Goal: Task Accomplishment & Management: Use online tool/utility

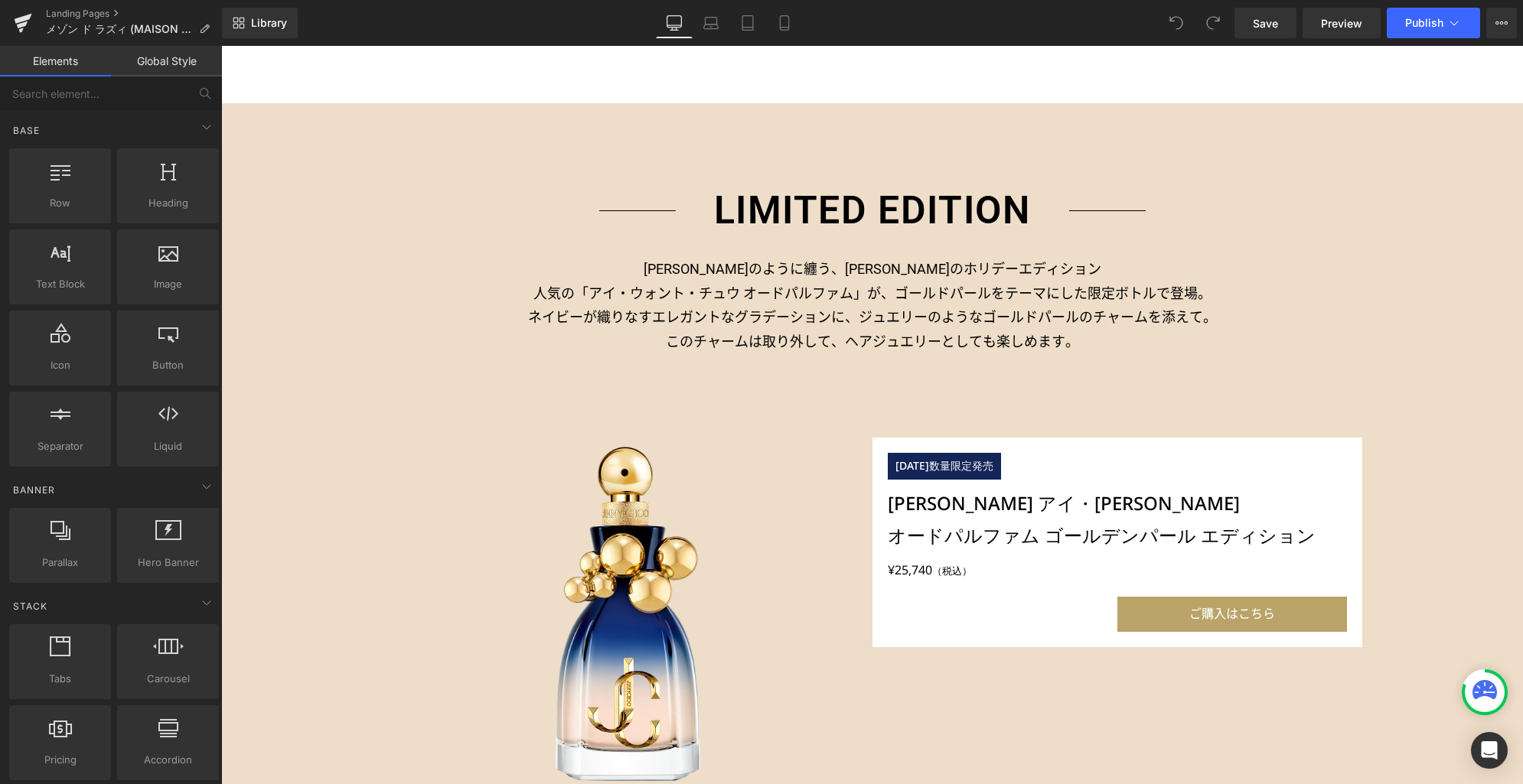
scroll to position [1231, 0]
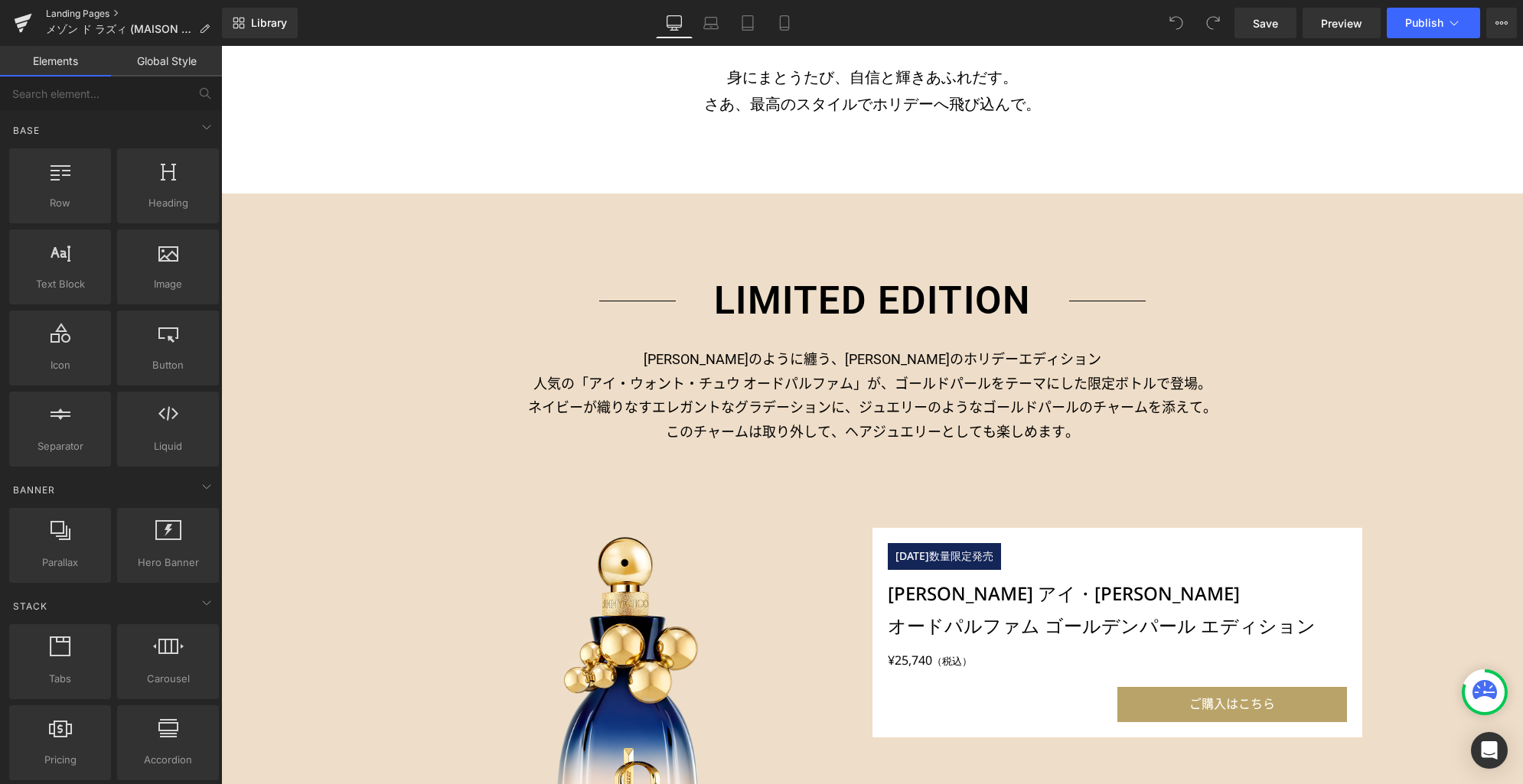
click at [87, 11] on link "Landing Pages" at bounding box center [134, 13] width 176 height 12
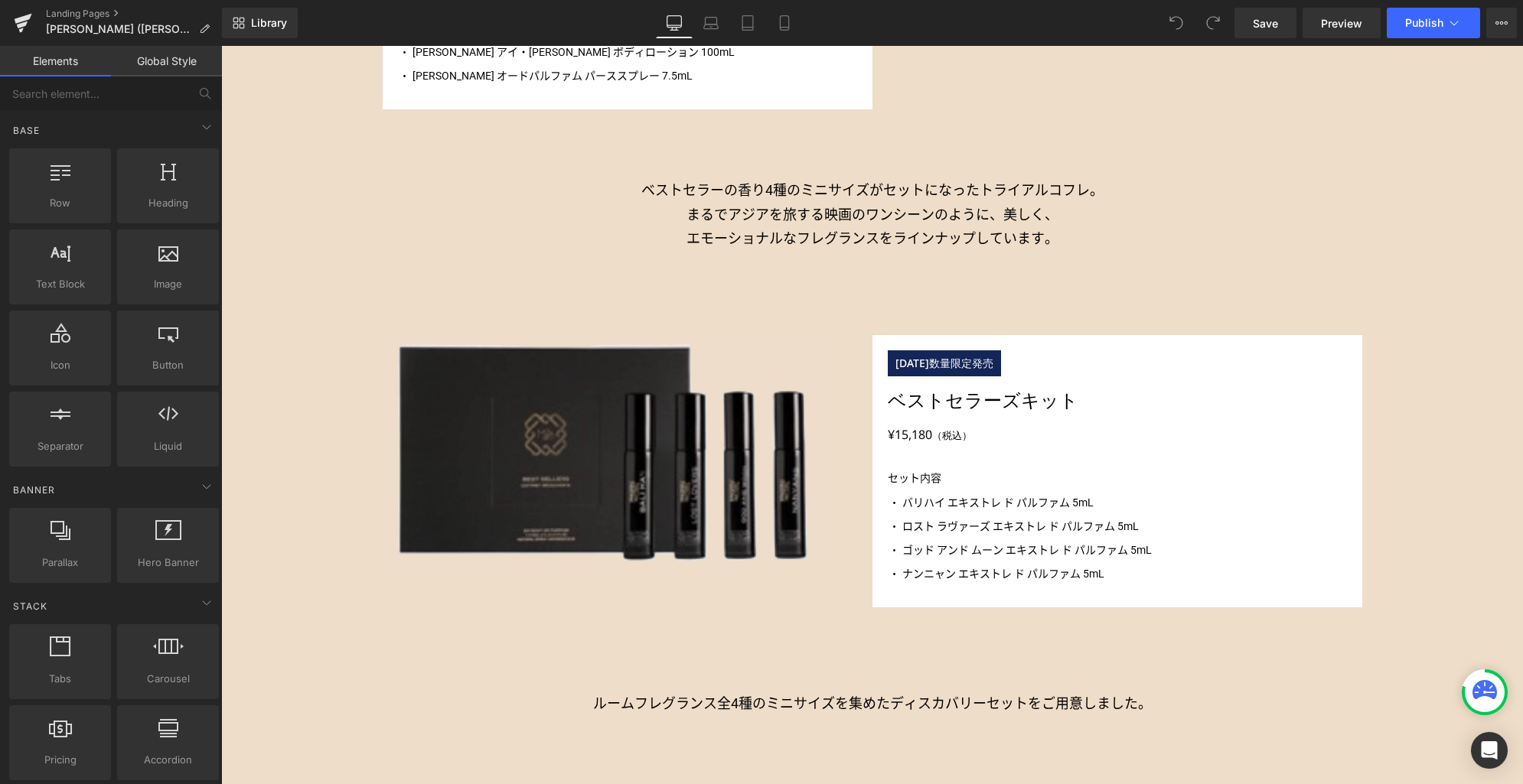
scroll to position [2347, 0]
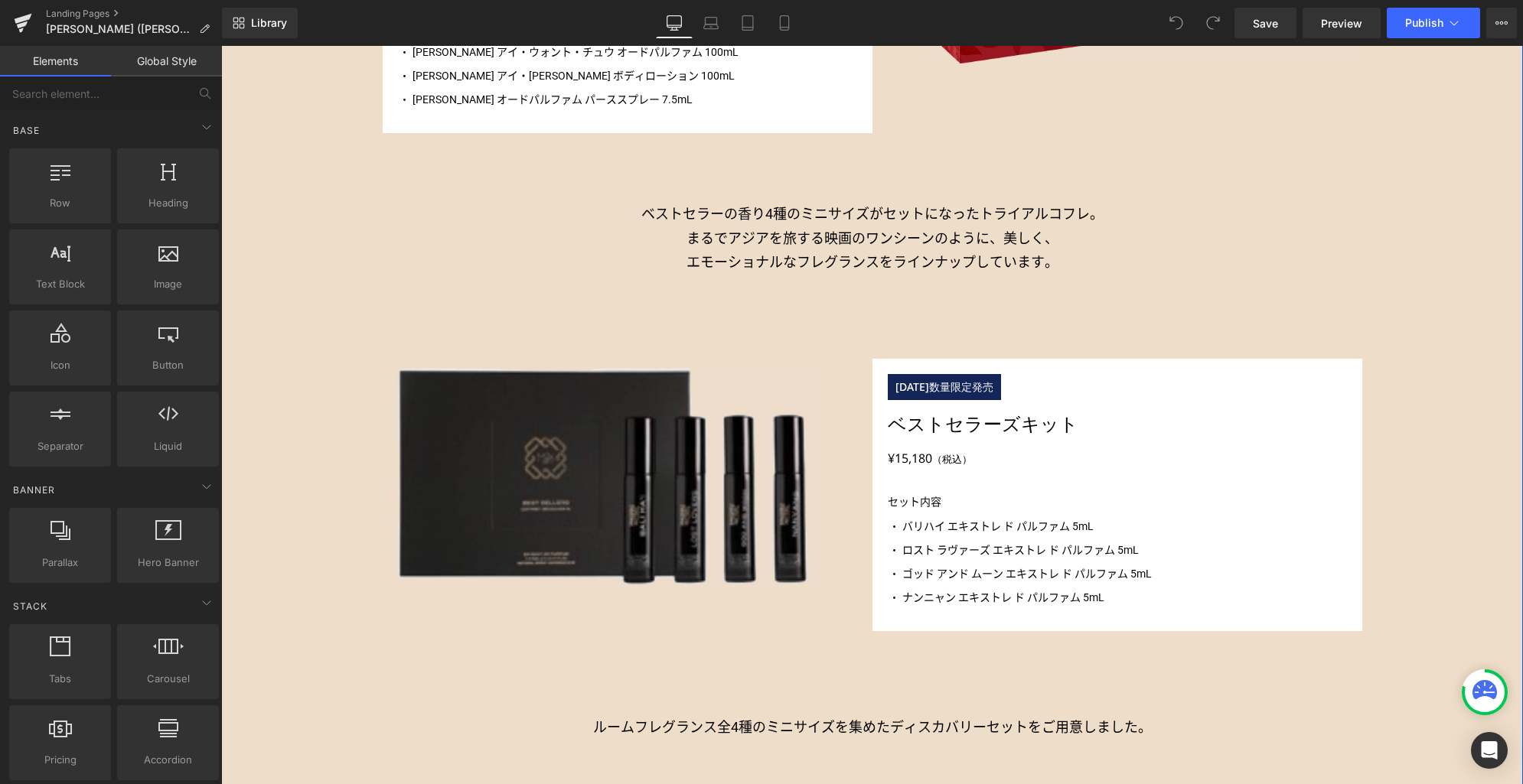
click at [340, 346] on div "LIMITED EDITION Heading ジュエリーのように纏う、[PERSON_NAME]のホリデーエディション 人気の「アイ・ウォント・チュウ オー…" at bounding box center [872, 1] width 1302 height 2254
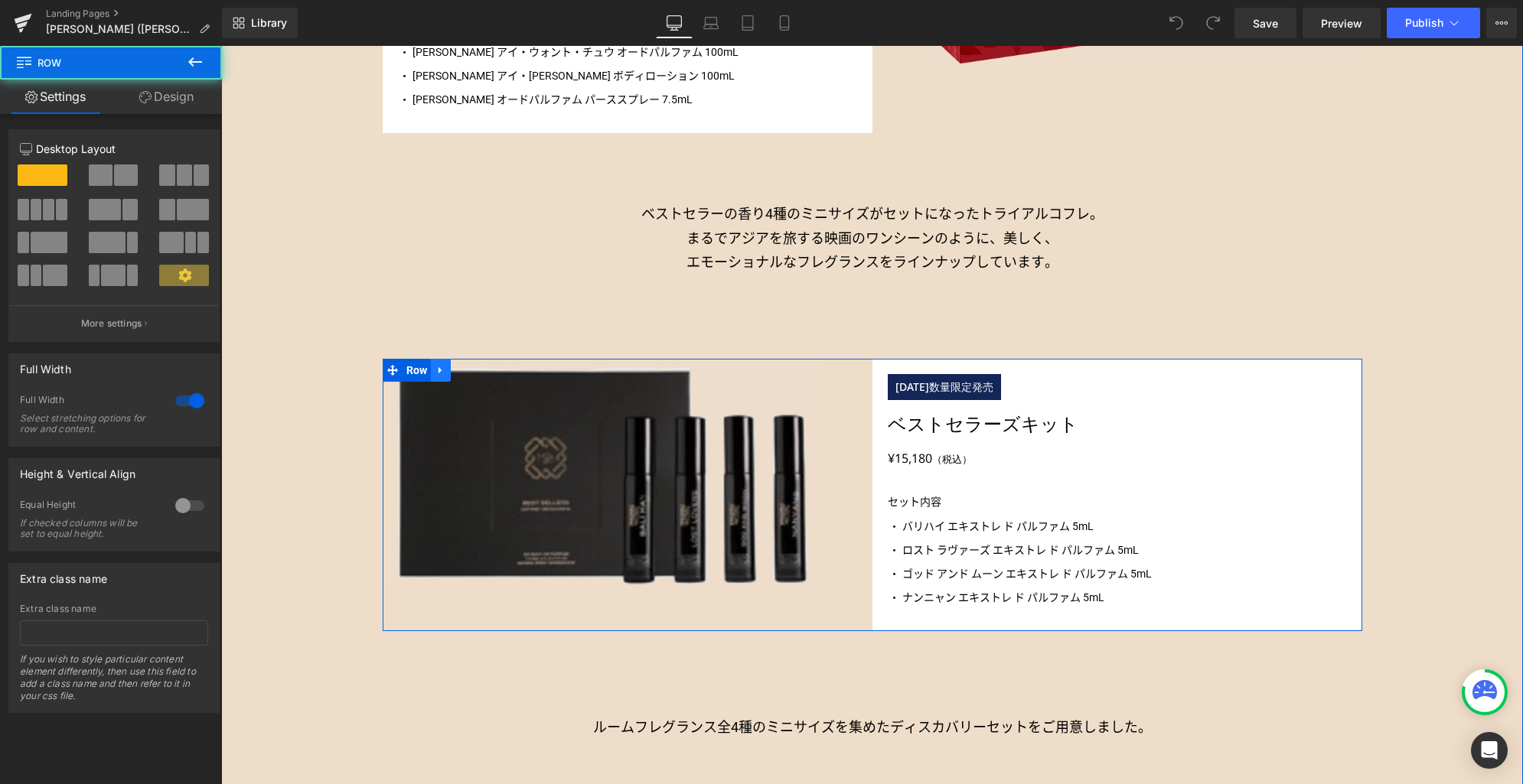
click at [438, 370] on icon at bounding box center [439, 369] width 3 height 6
click at [475, 370] on icon at bounding box center [480, 370] width 11 height 11
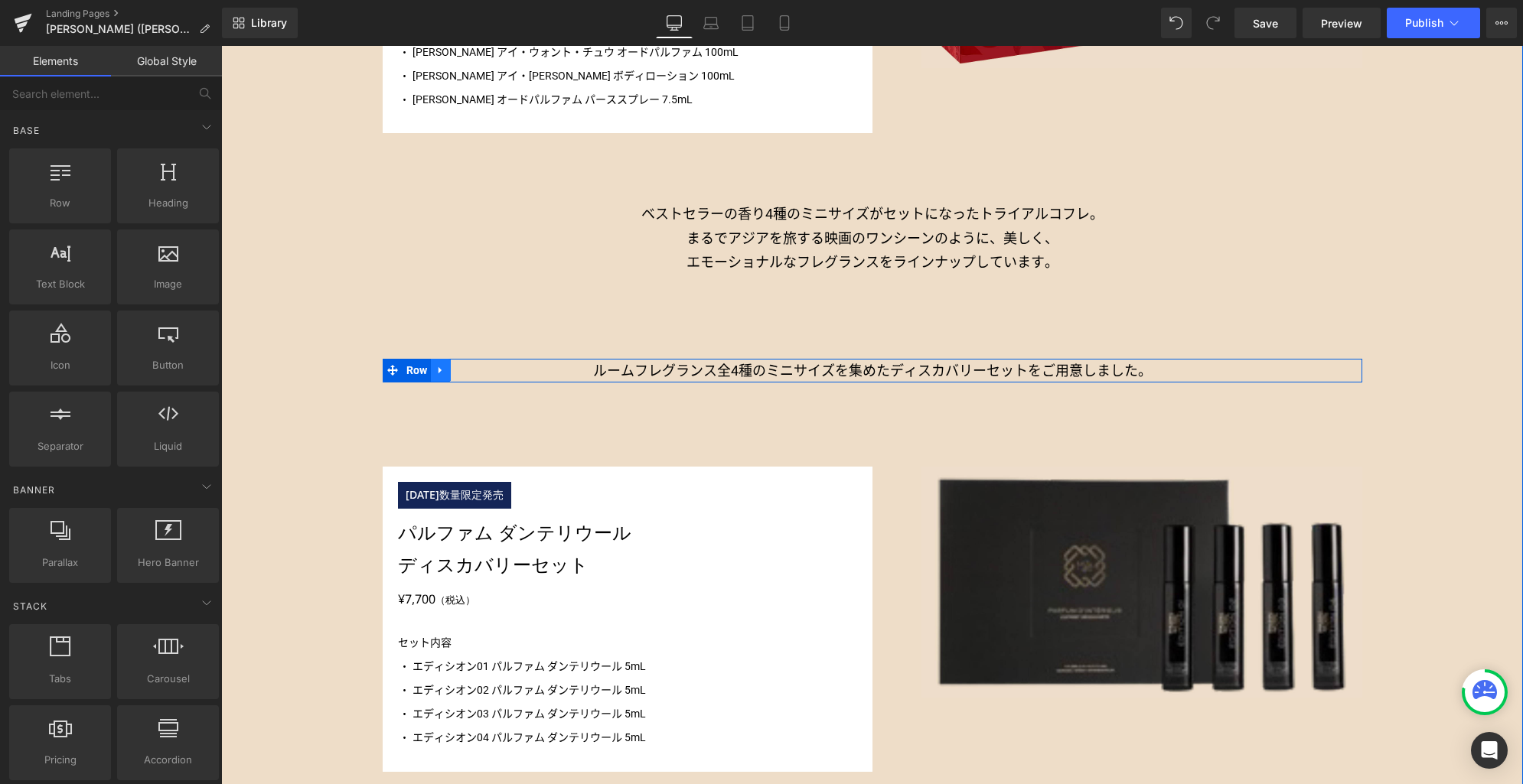
click at [439, 371] on icon at bounding box center [441, 370] width 11 height 11
click at [476, 374] on icon at bounding box center [480, 370] width 11 height 11
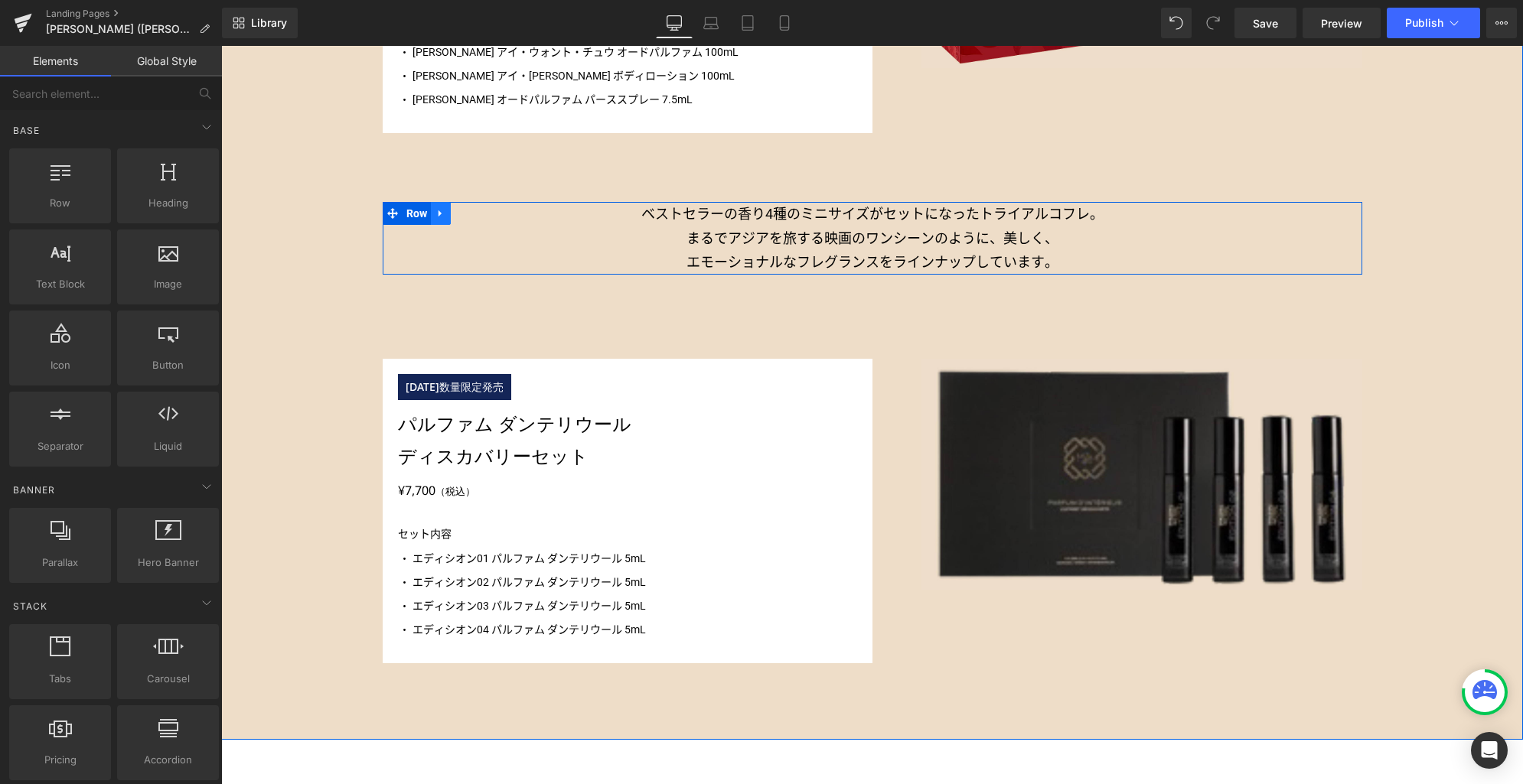
click at [441, 213] on icon at bounding box center [441, 214] width 11 height 11
click at [475, 216] on icon at bounding box center [480, 214] width 11 height 11
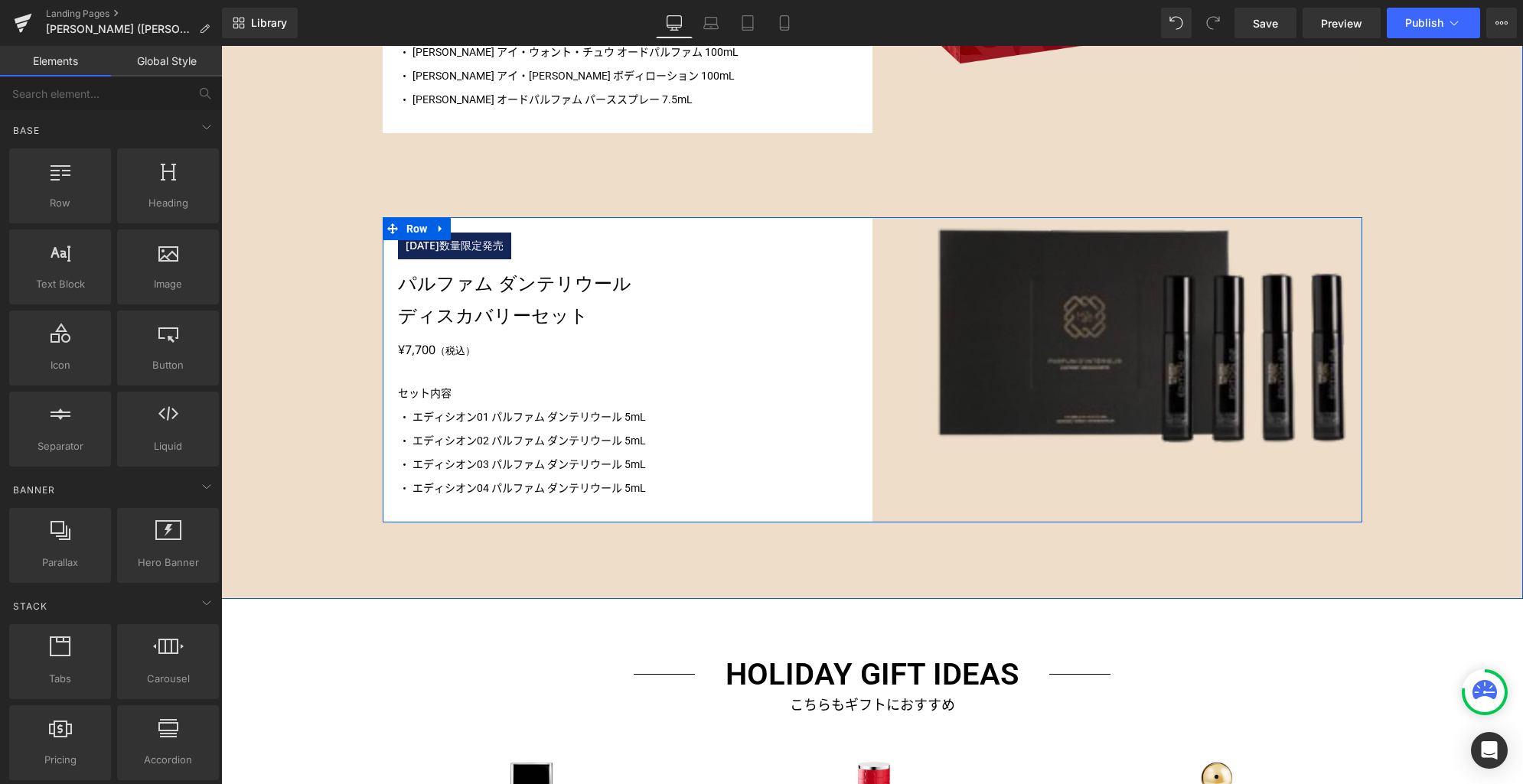
click at [438, 228] on icon at bounding box center [439, 229] width 3 height 6
click at [475, 228] on icon at bounding box center [480, 229] width 11 height 11
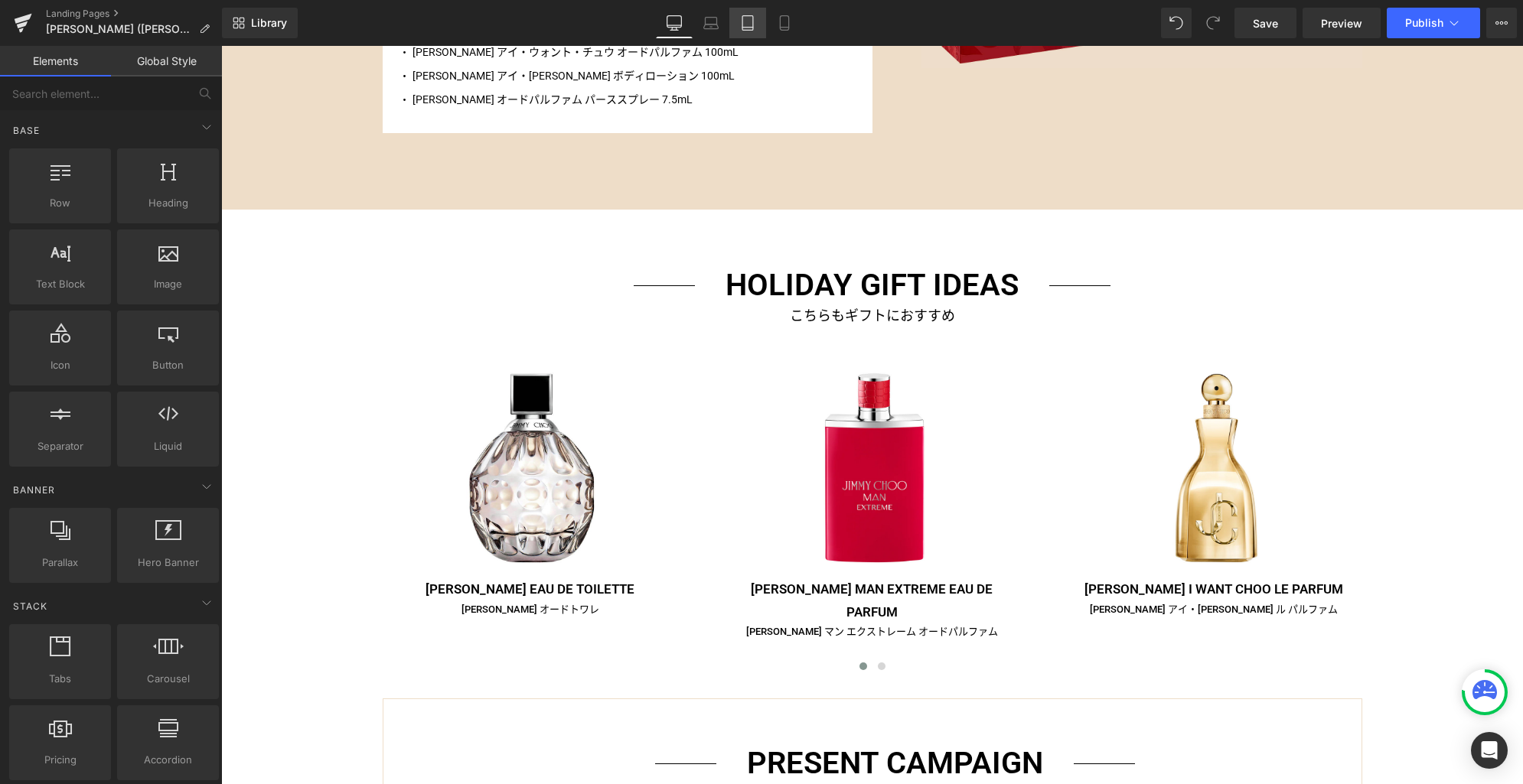
click at [749, 32] on link "Tablet" at bounding box center [748, 22] width 37 height 30
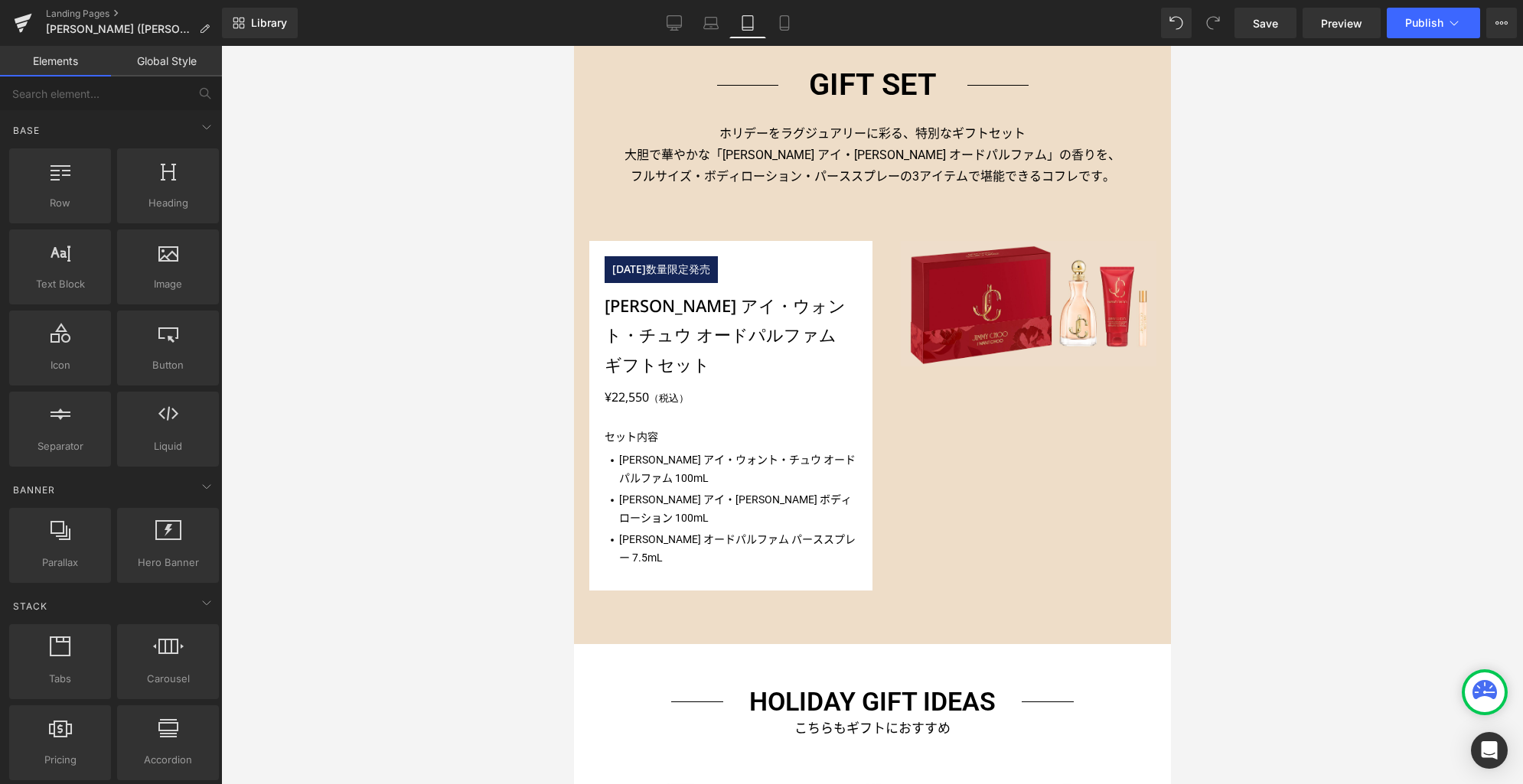
scroll to position [1225, 0]
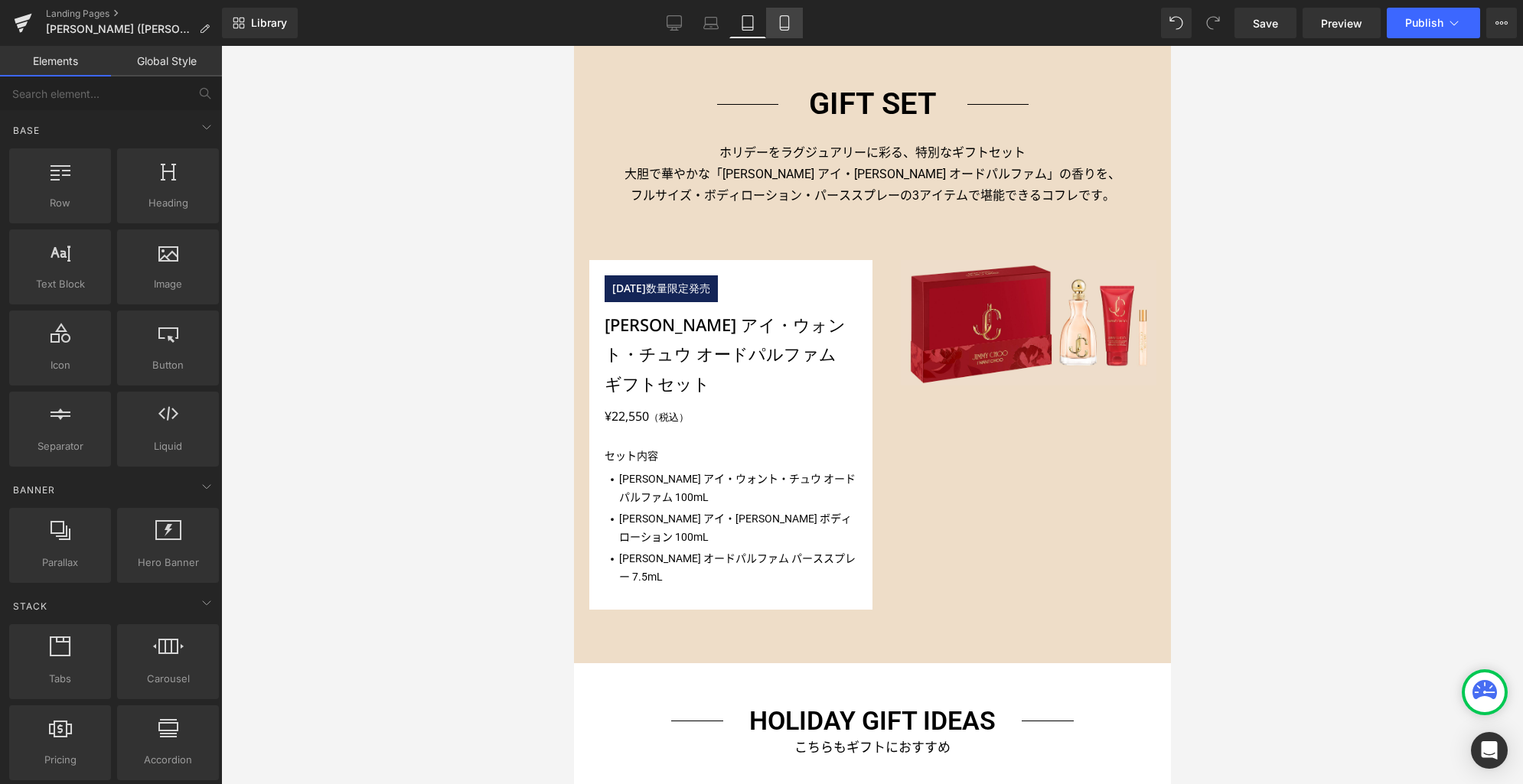
click at [785, 23] on icon at bounding box center [784, 23] width 16 height 16
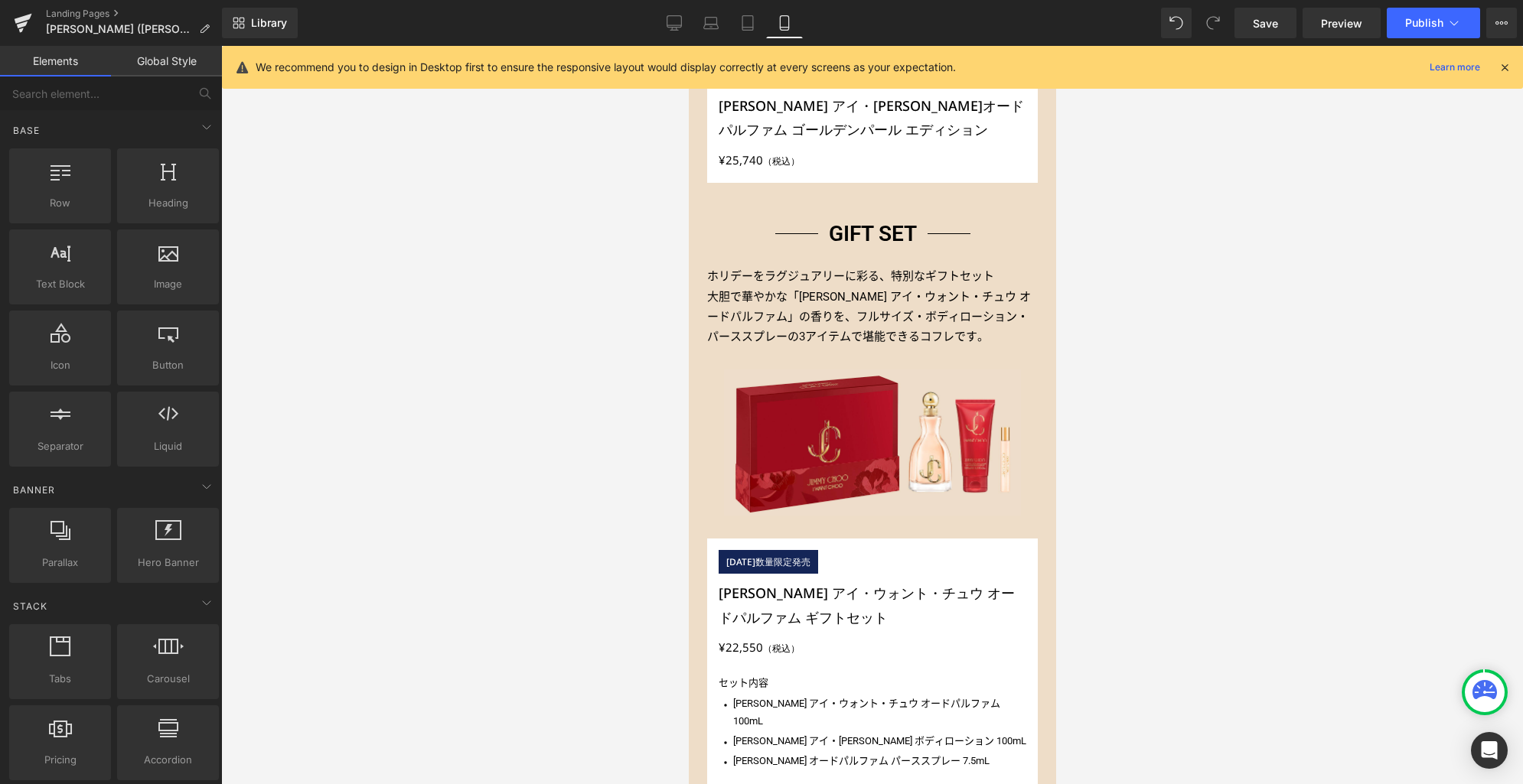
scroll to position [1257, 0]
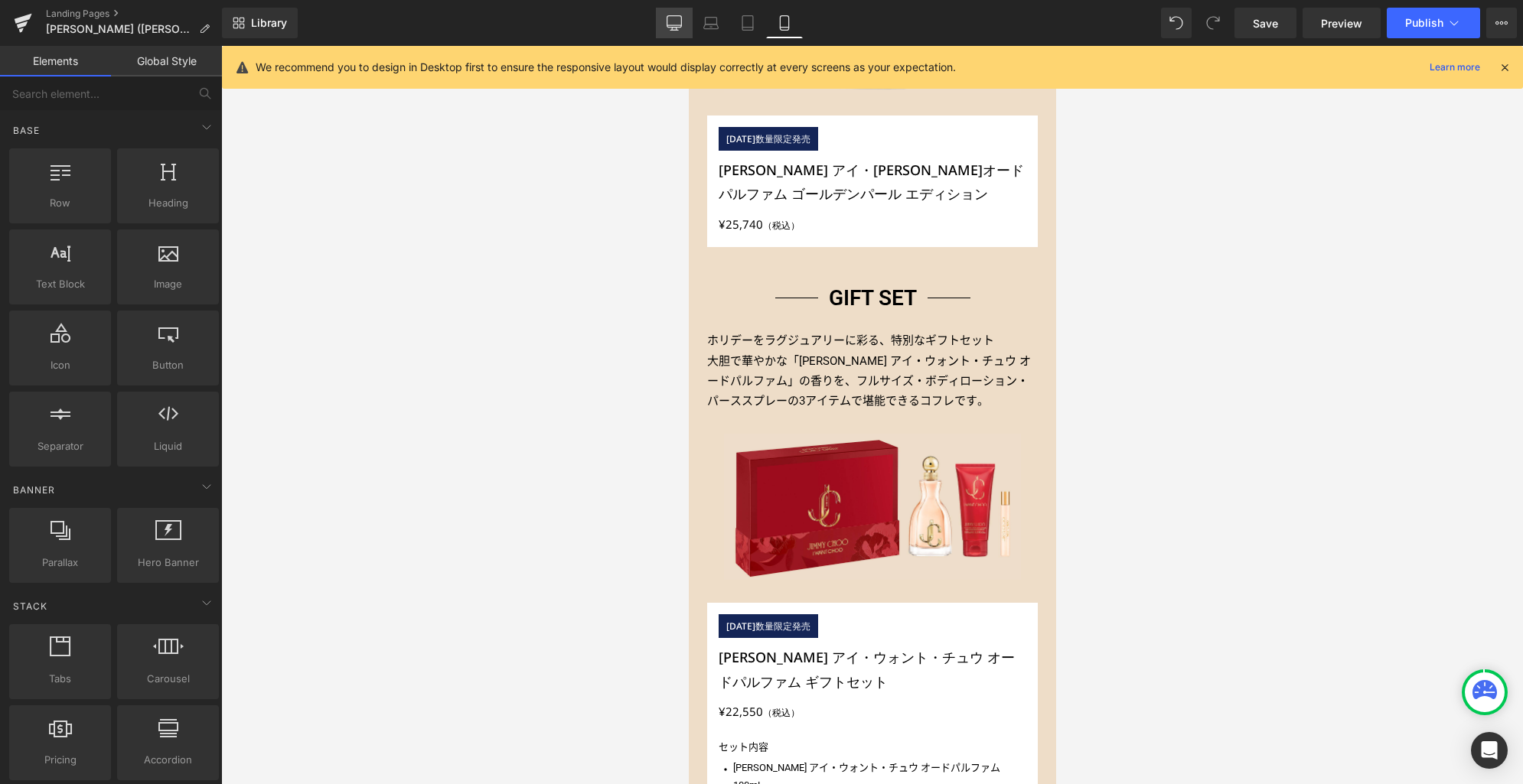
click at [679, 25] on icon at bounding box center [674, 25] width 15 height 0
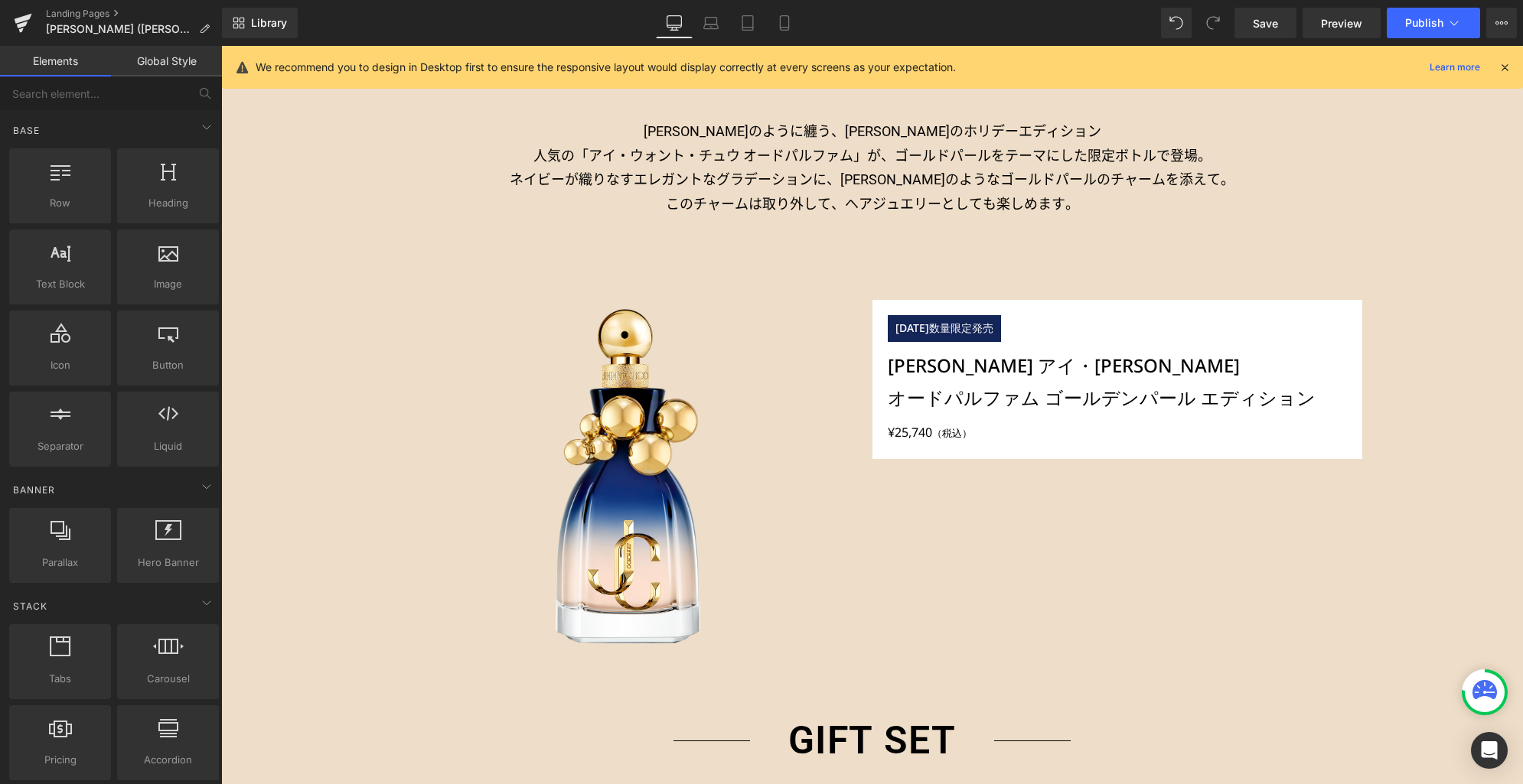
scroll to position [2512, 0]
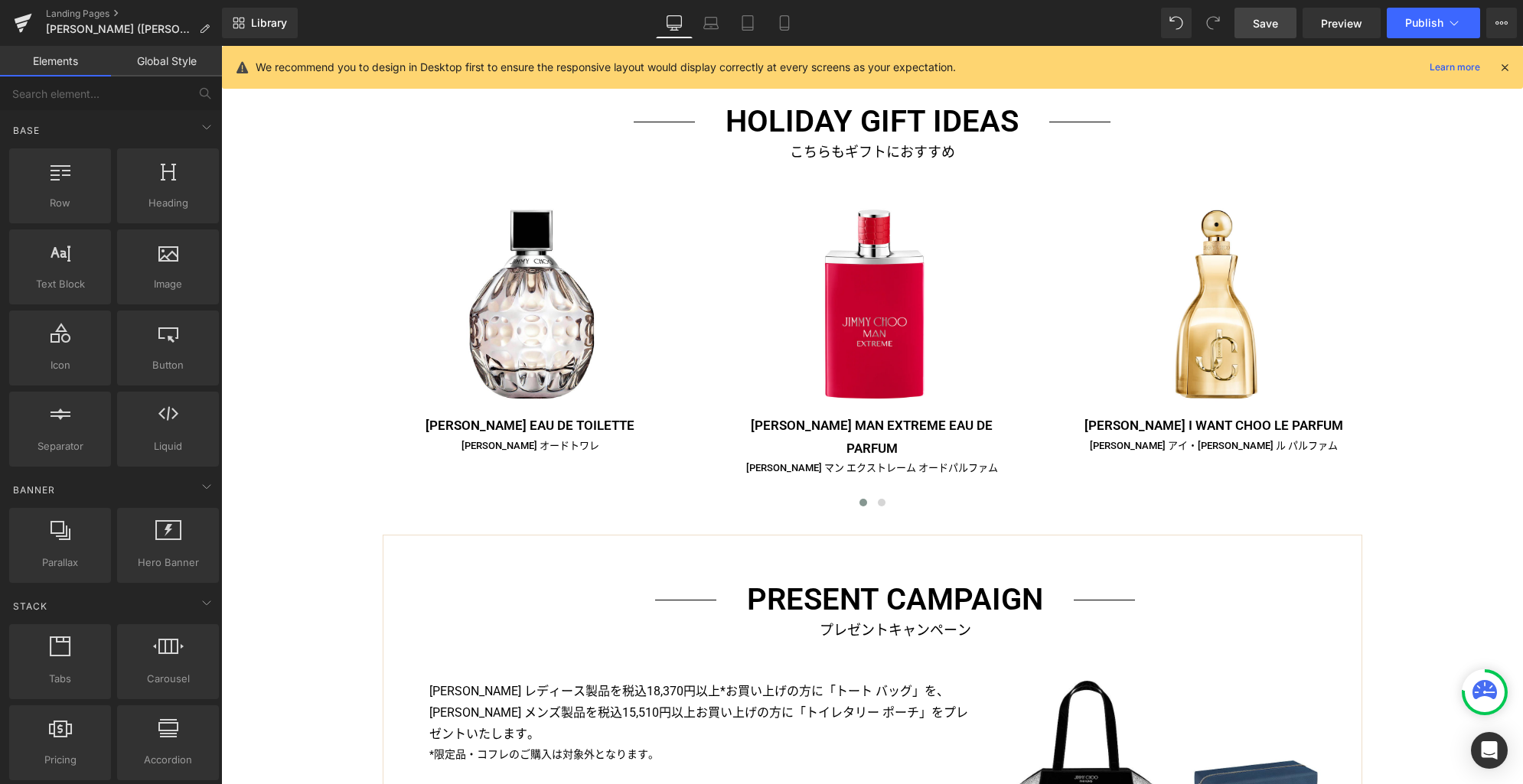
click at [1255, 28] on span "Save" at bounding box center [1265, 23] width 25 height 16
click at [64, 16] on link "Landing Pages" at bounding box center [134, 13] width 176 height 12
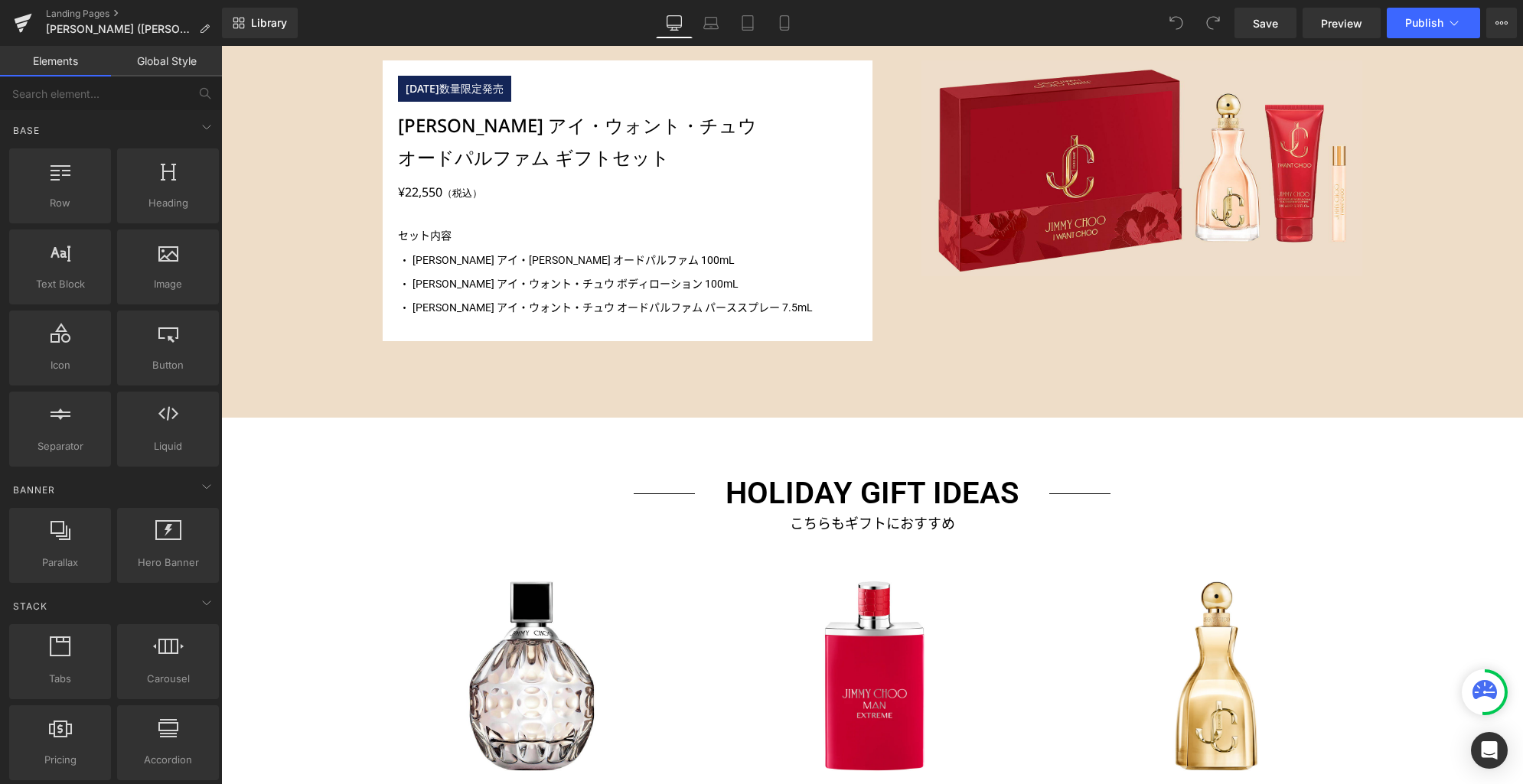
scroll to position [2265, 0]
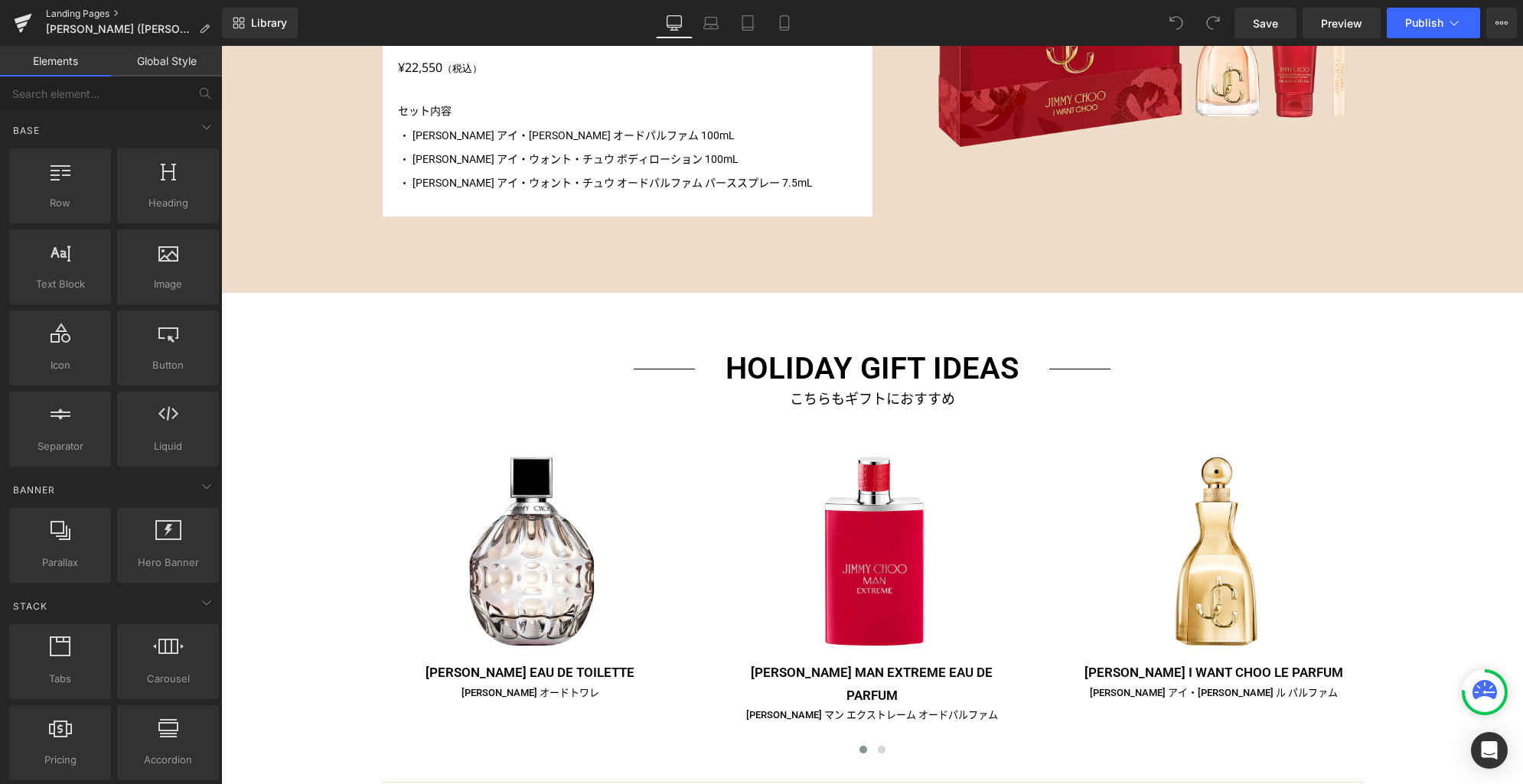
click at [106, 14] on link "Landing Pages" at bounding box center [134, 13] width 176 height 12
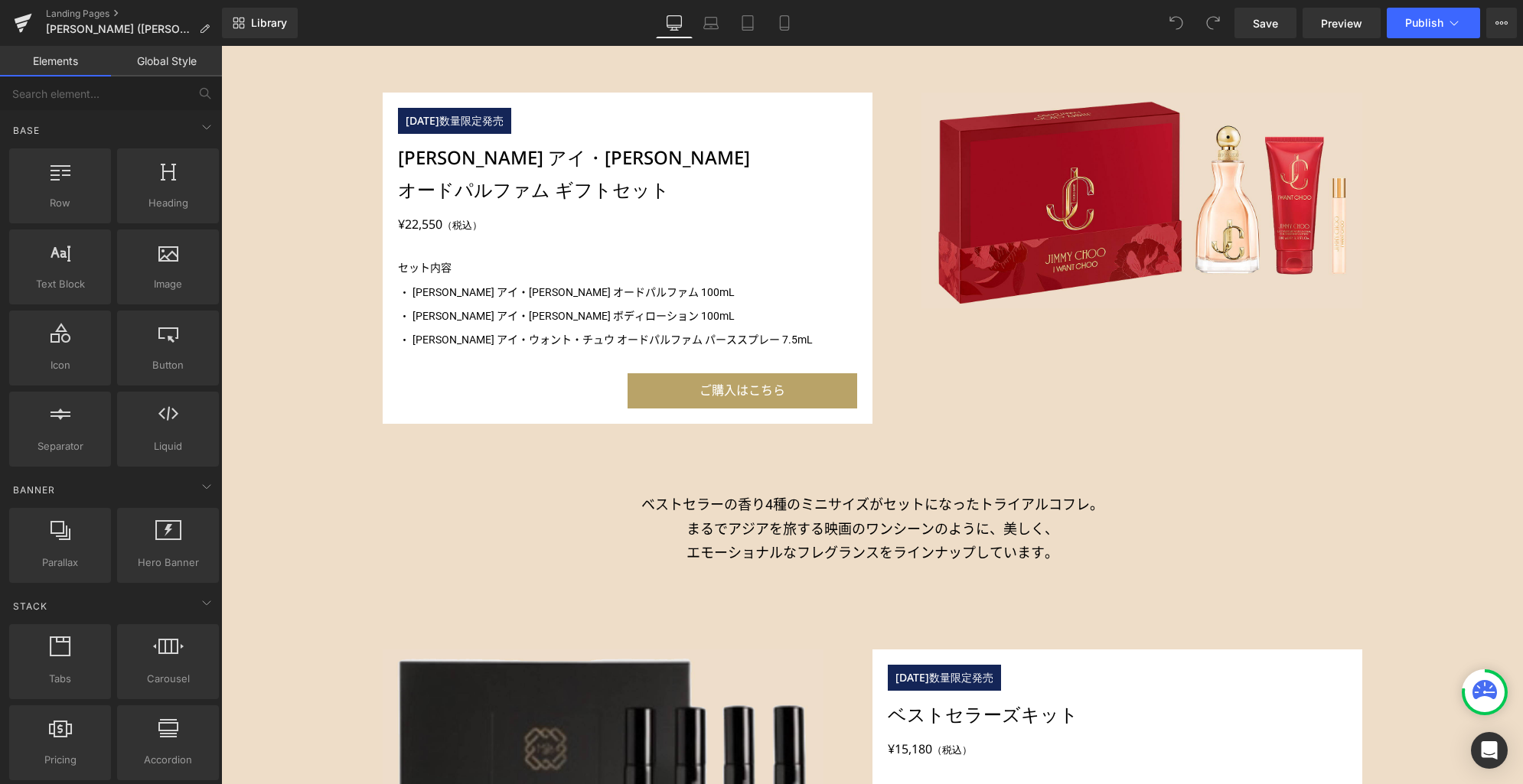
scroll to position [2615, 0]
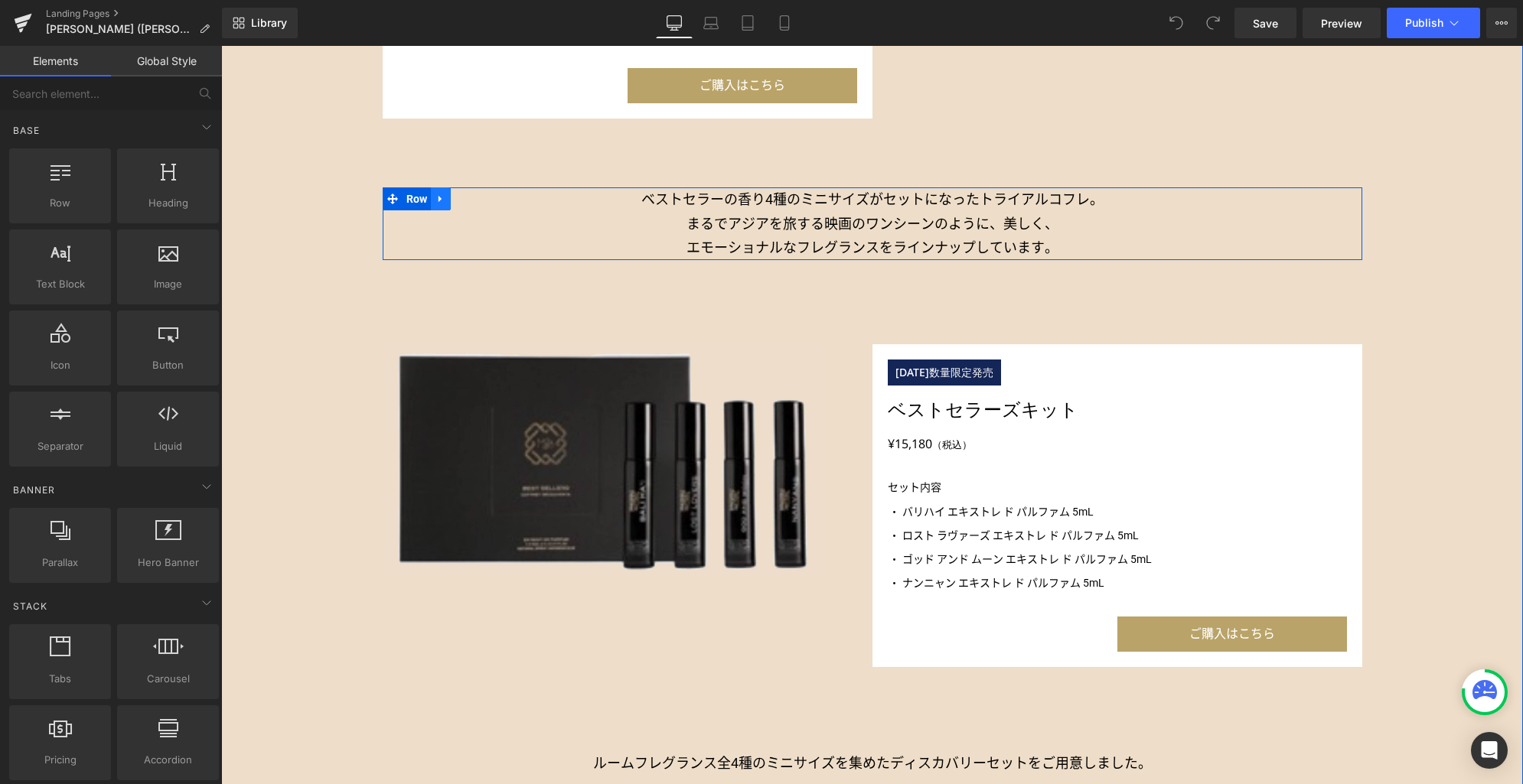
click at [441, 198] on link at bounding box center [441, 198] width 20 height 23
click at [475, 199] on icon at bounding box center [480, 199] width 11 height 11
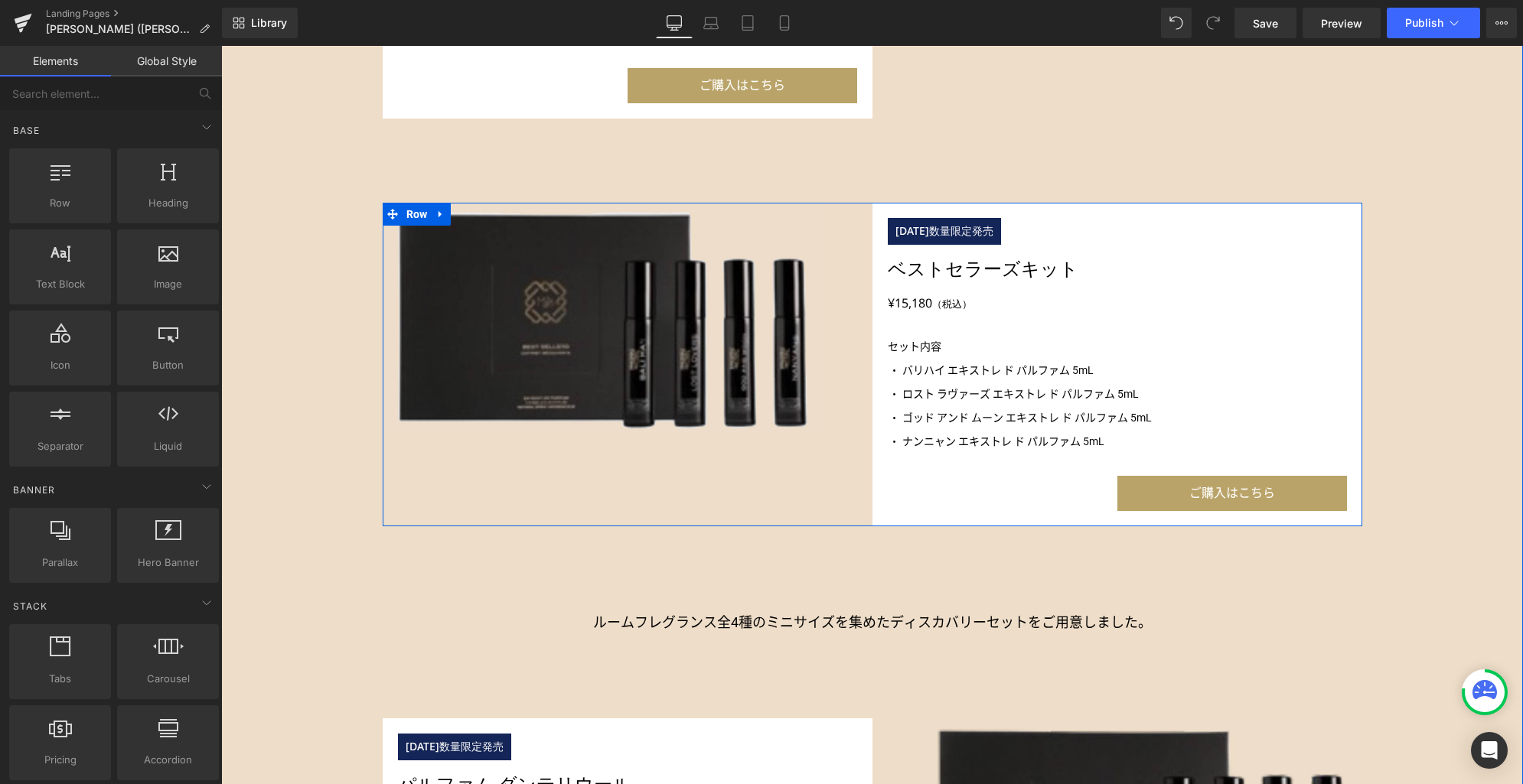
click at [439, 216] on icon at bounding box center [435, 214] width 8 height 9
click at [475, 217] on icon at bounding box center [480, 214] width 11 height 11
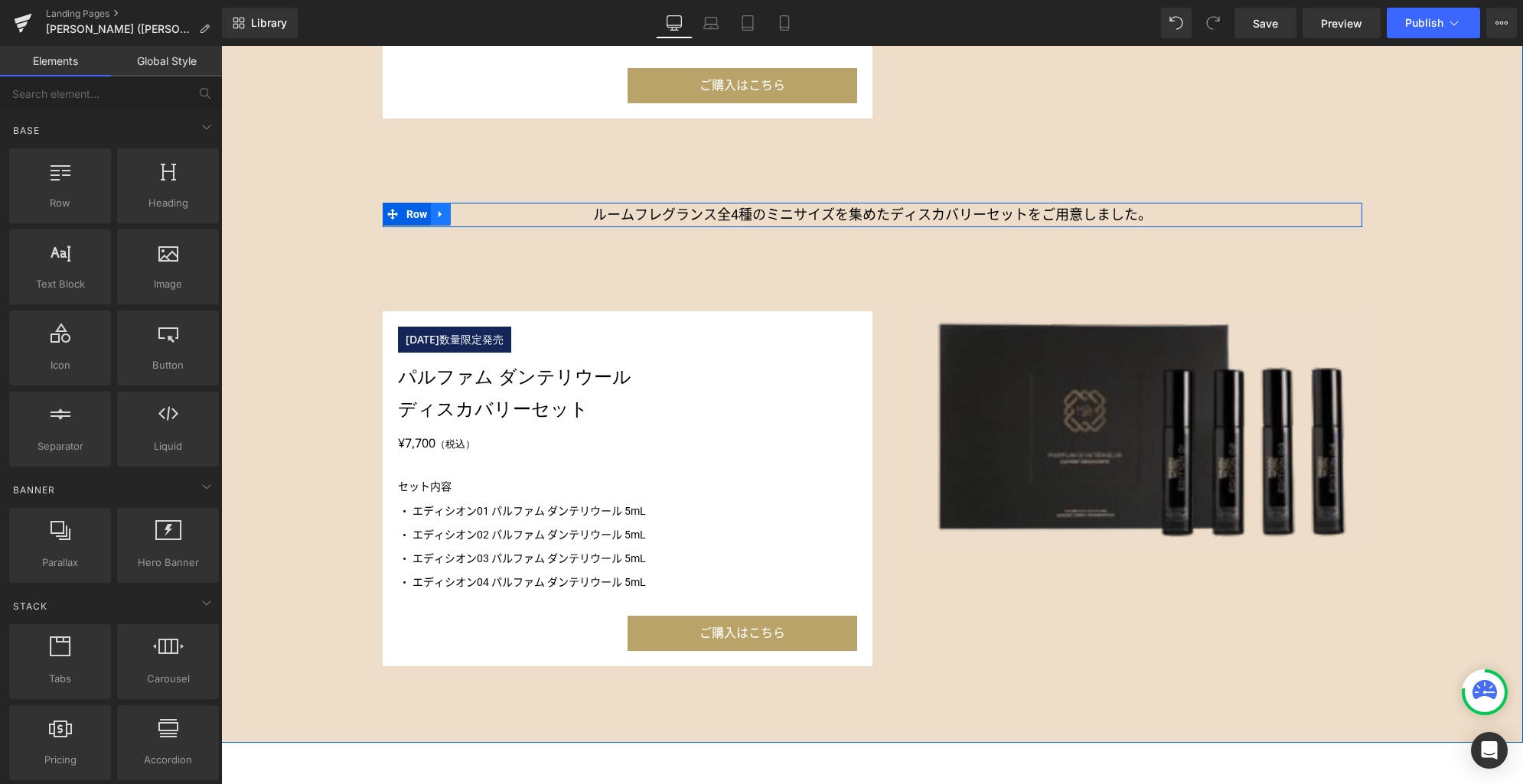
click at [435, 218] on icon at bounding box center [441, 214] width 11 height 11
click at [479, 217] on icon at bounding box center [480, 214] width 11 height 11
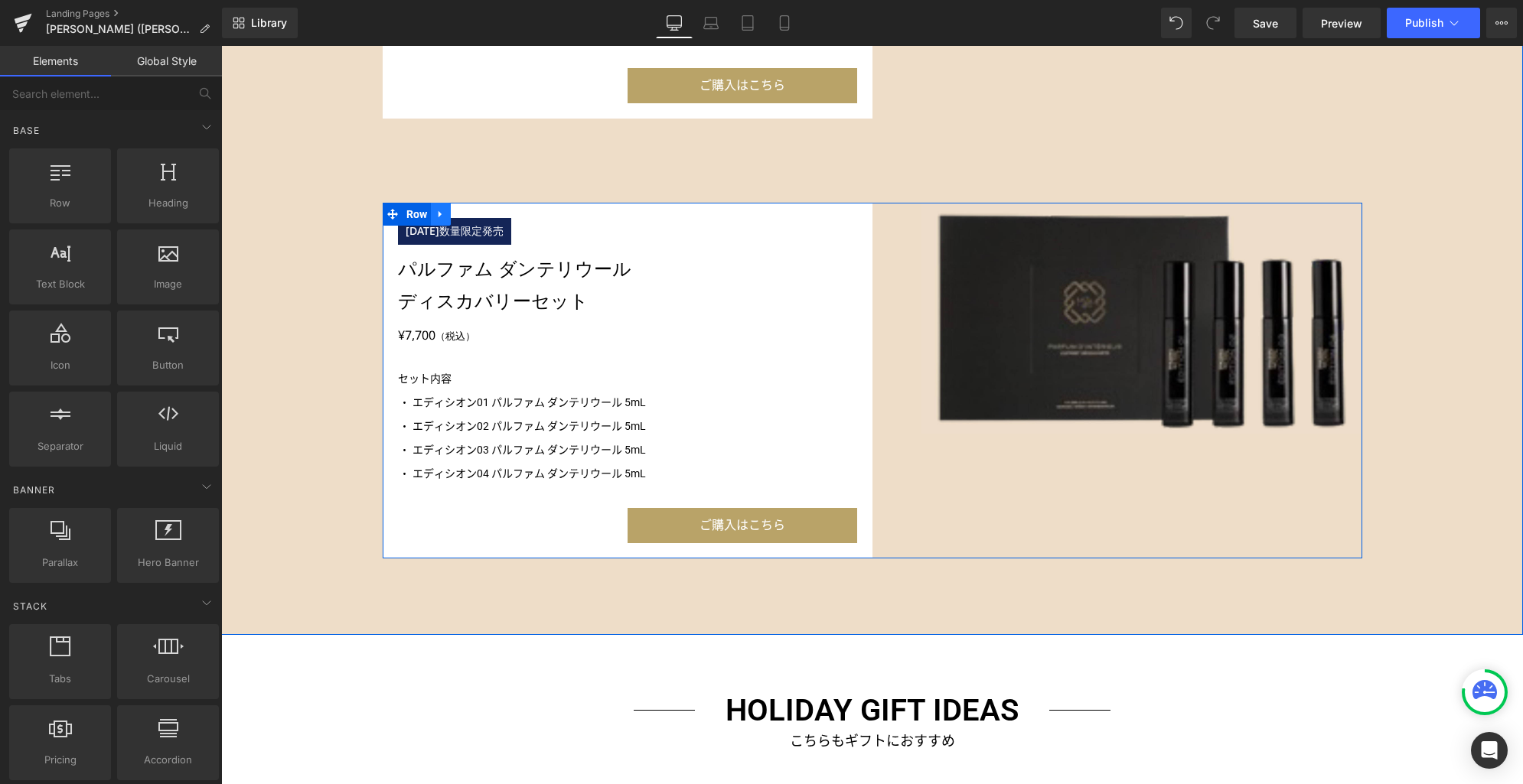
click at [437, 214] on icon at bounding box center [441, 214] width 11 height 11
click at [475, 218] on icon at bounding box center [480, 214] width 11 height 11
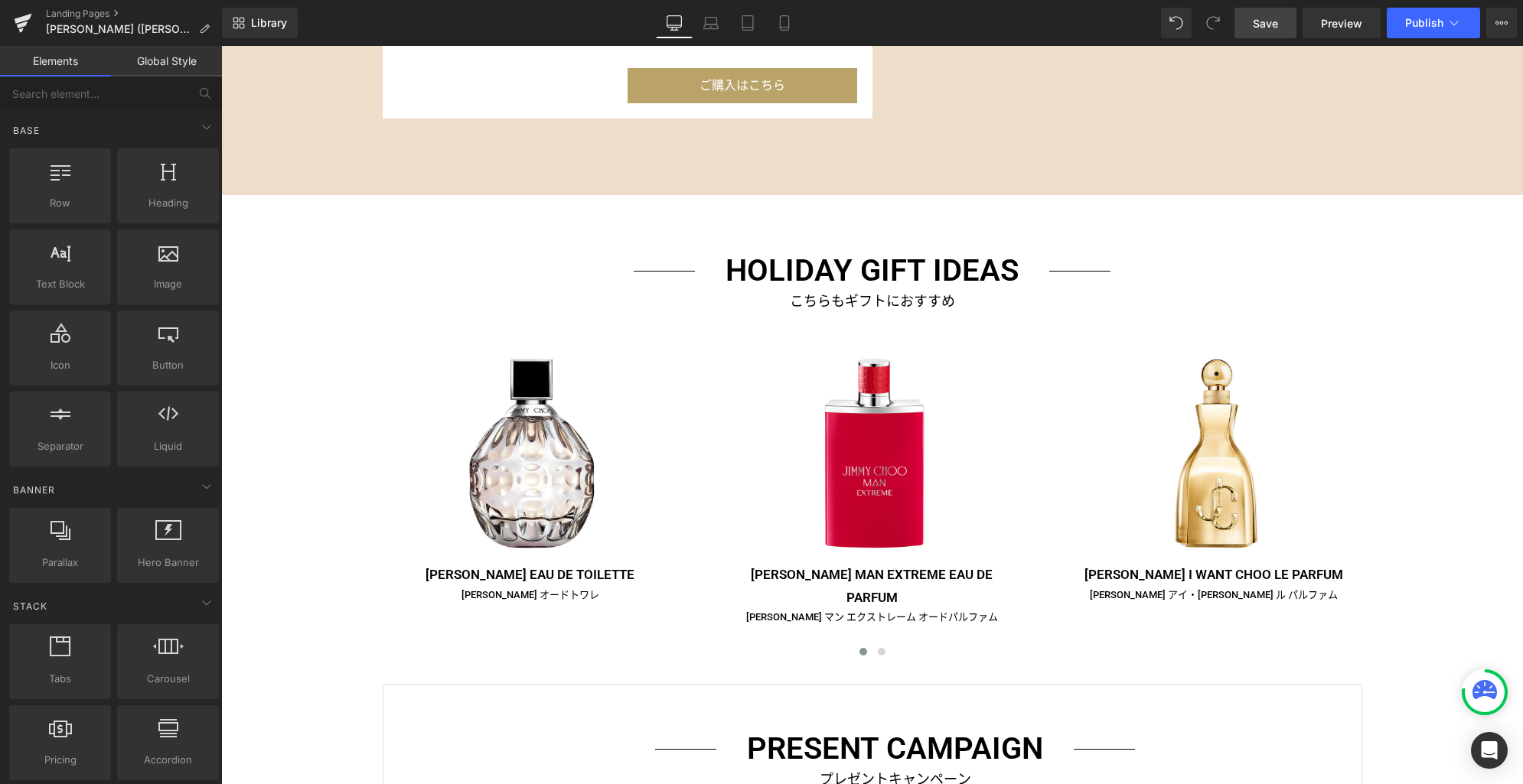
click at [1253, 23] on link "Save" at bounding box center [1265, 22] width 62 height 30
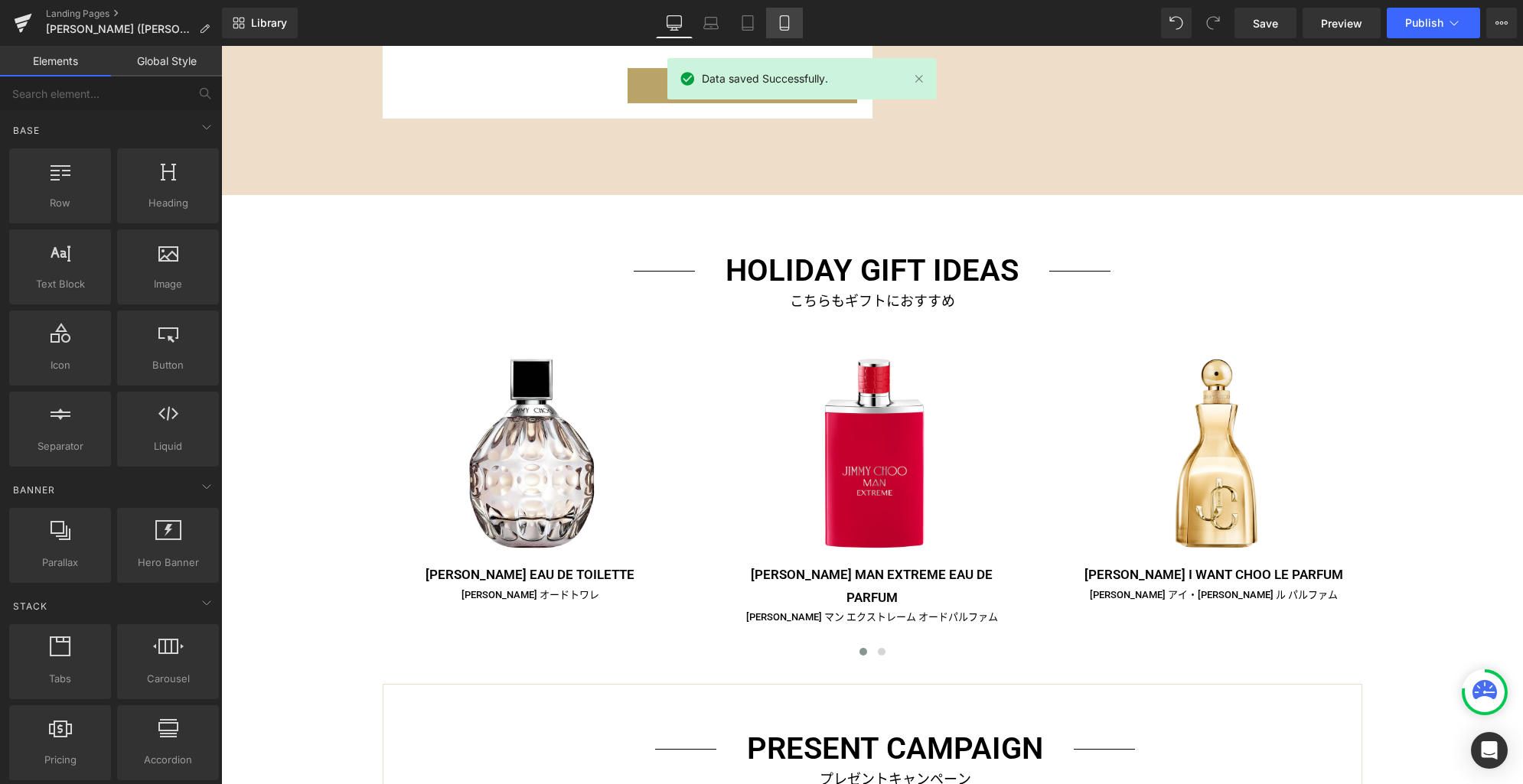
click at [791, 28] on icon at bounding box center [784, 23] width 16 height 16
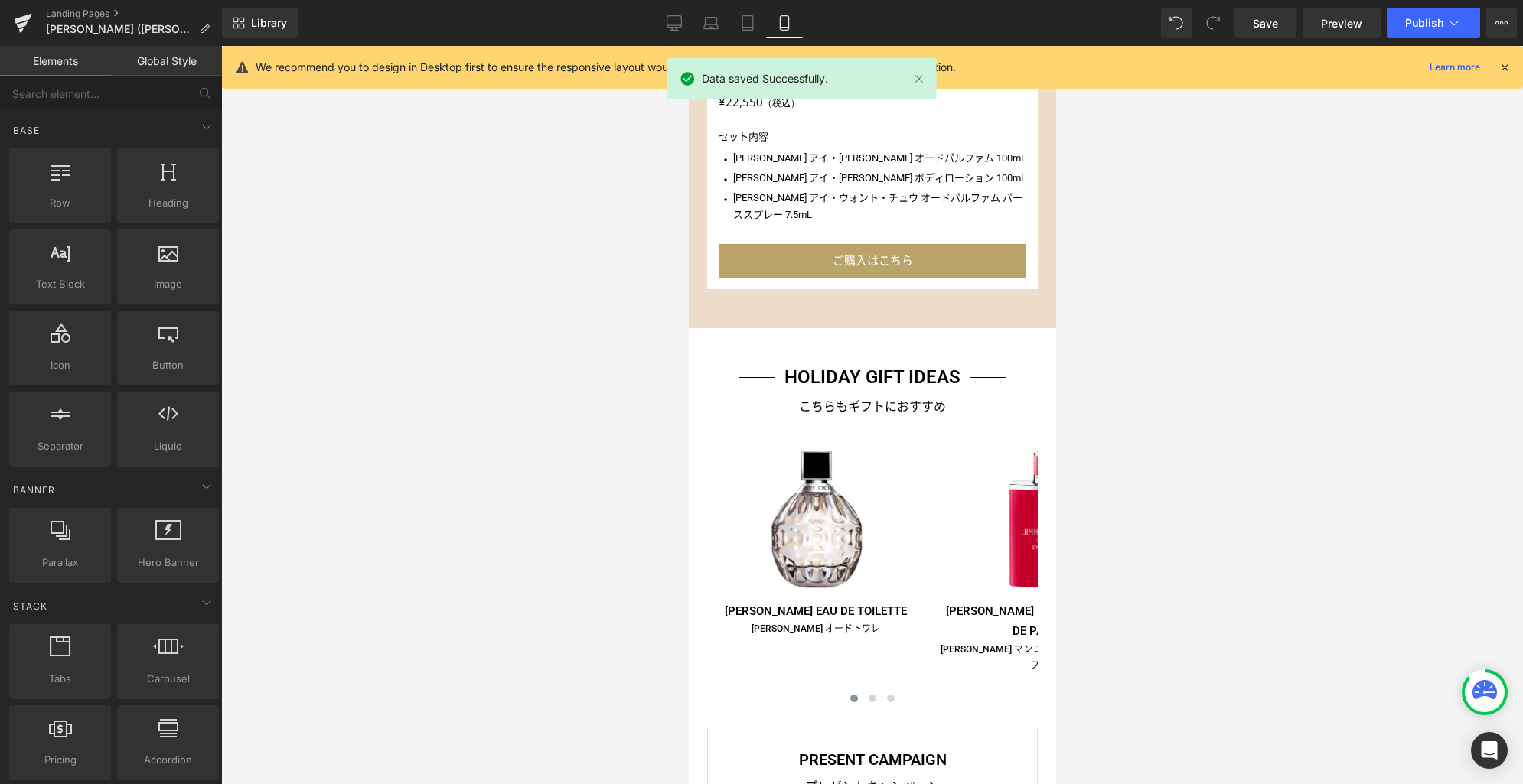
scroll to position [1954, 0]
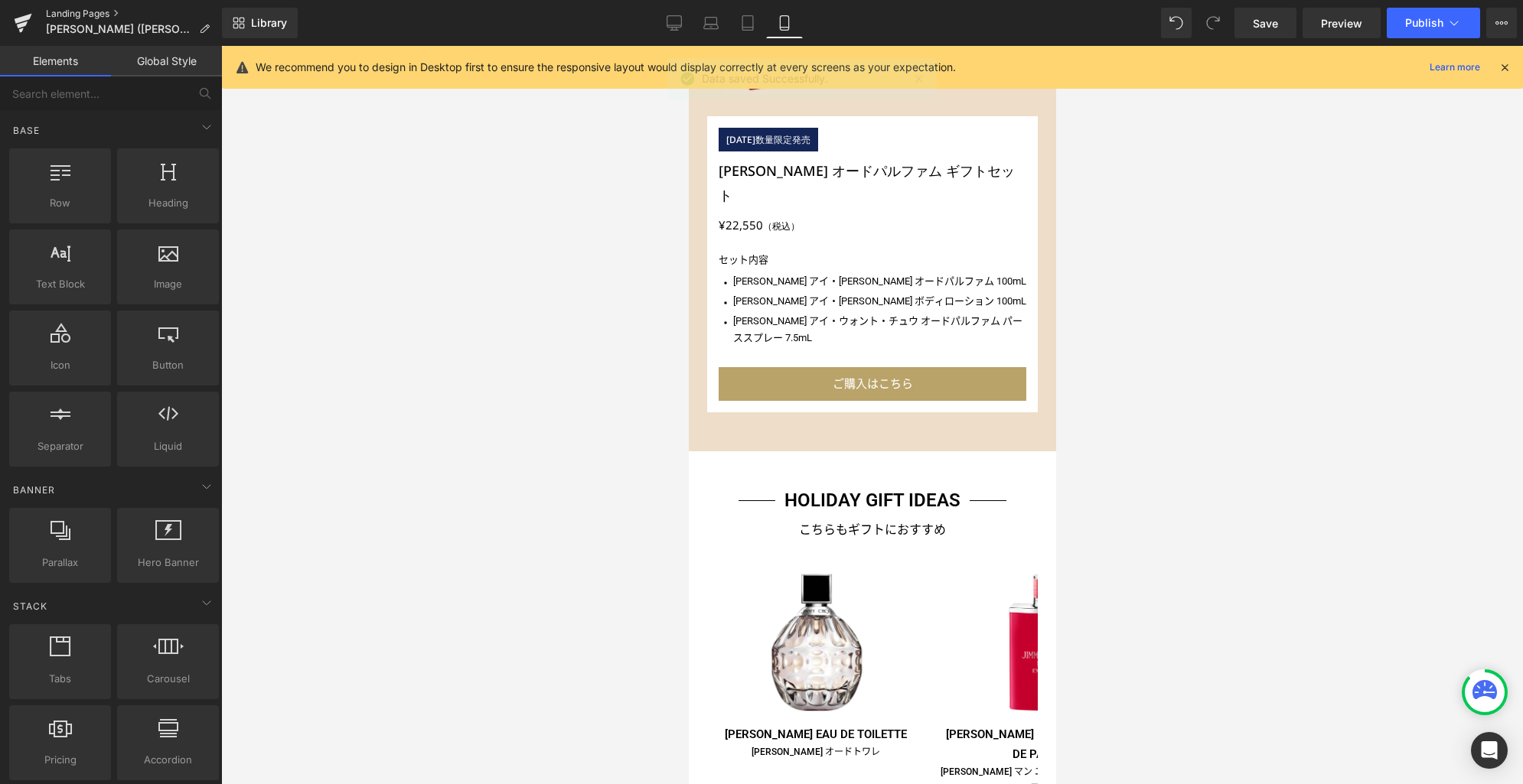
click at [73, 14] on link "Landing Pages" at bounding box center [134, 13] width 176 height 12
